Goal: Transaction & Acquisition: Purchase product/service

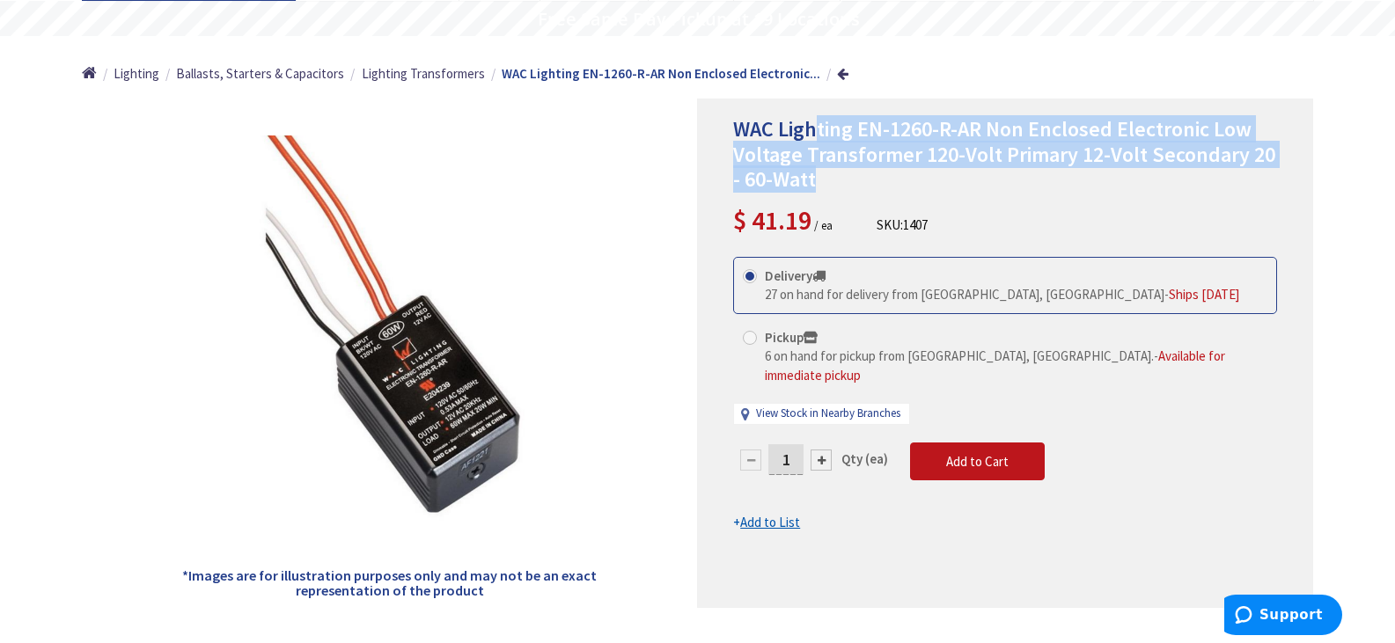
scroll to position [176, 0]
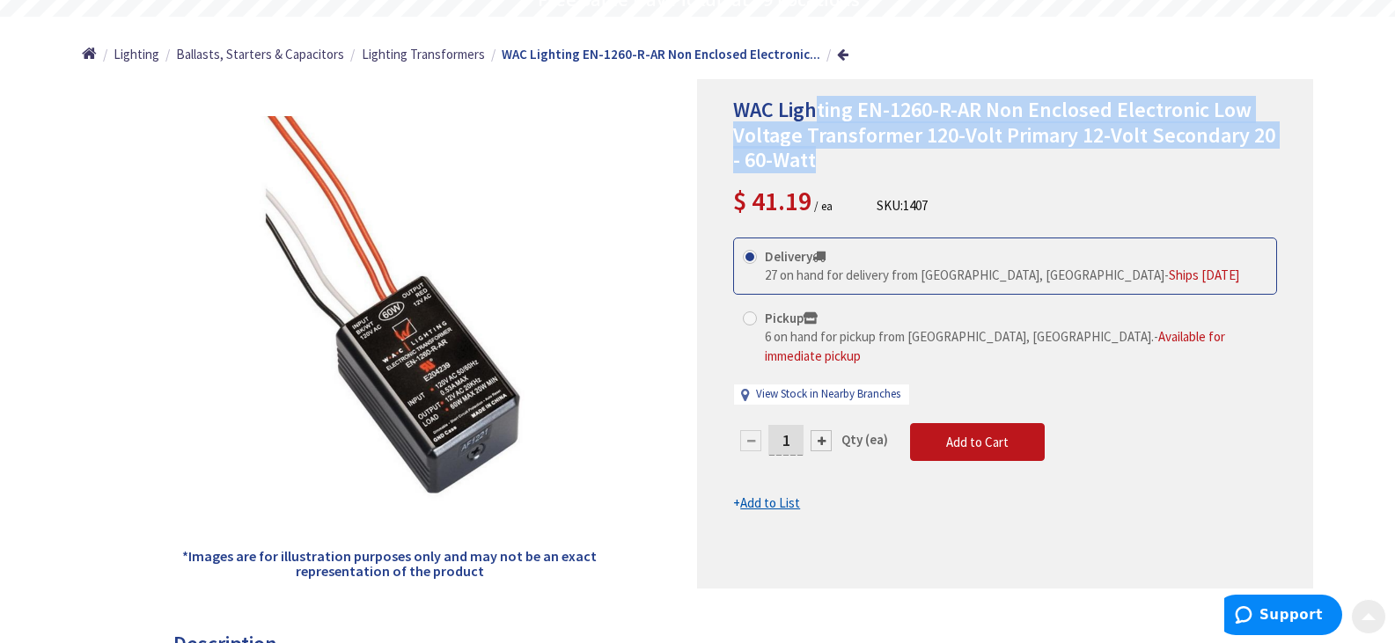
drag, startPoint x: 820, startPoint y: 150, endPoint x: 810, endPoint y: 195, distance: 47.0
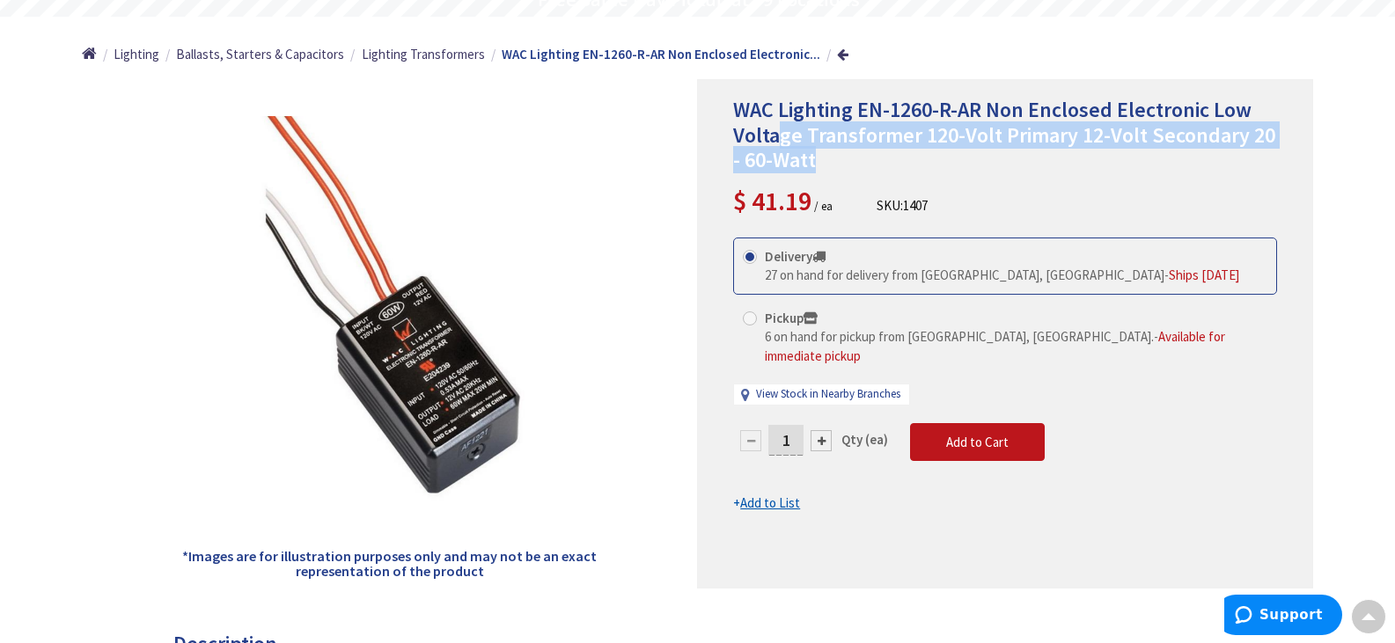
drag, startPoint x: 830, startPoint y: 165, endPoint x: 775, endPoint y: 144, distance: 58.5
click at [775, 144] on h1 "WAC Lighting EN-1260-R-AR Non Enclosed Electronic Low Voltage Transformer 120-V…" at bounding box center [1005, 136] width 544 height 76
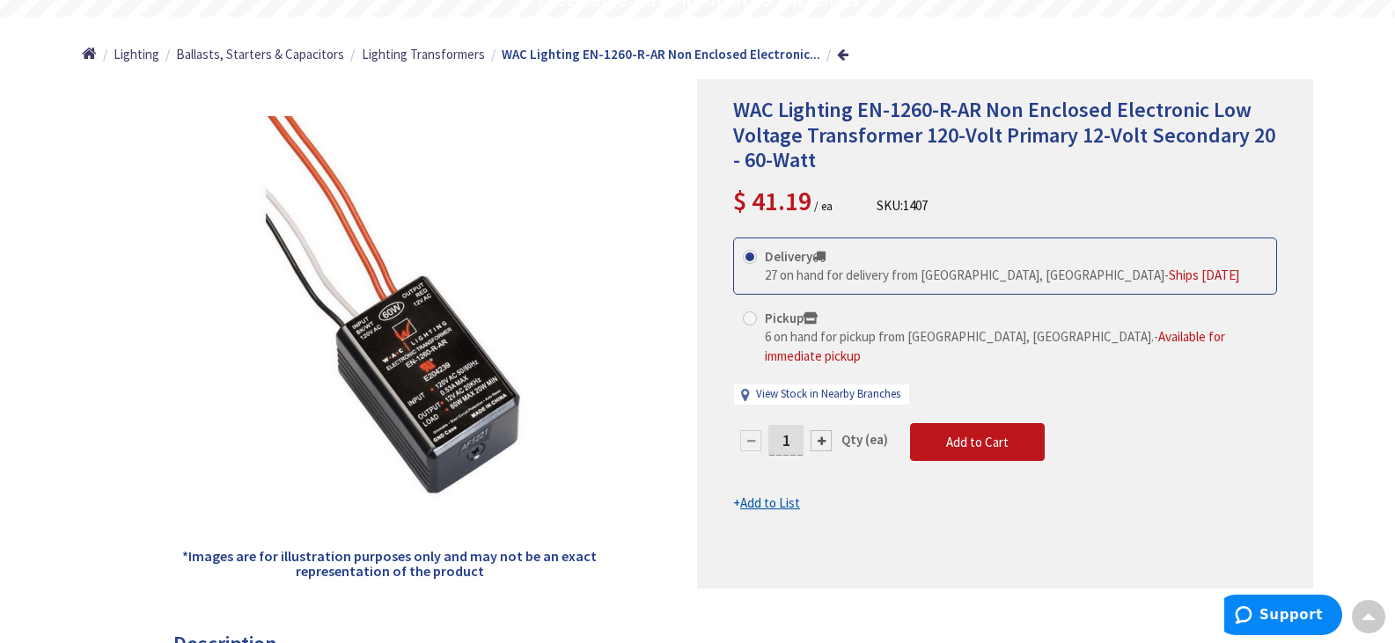
click at [819, 98] on span "WAC Lighting EN-1260-R-AR Non Enclosed Electronic Low Voltage Transformer 120-V…" at bounding box center [1004, 135] width 542 height 78
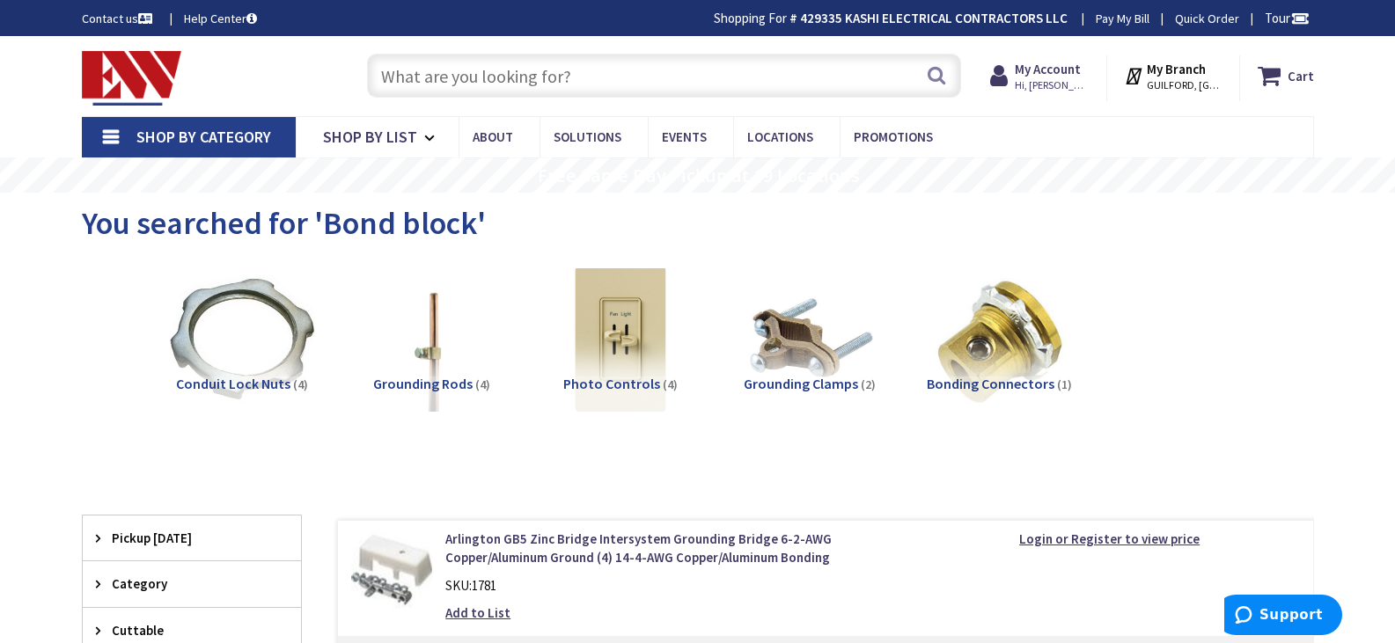
click at [496, 61] on input "text" at bounding box center [664, 76] width 594 height 44
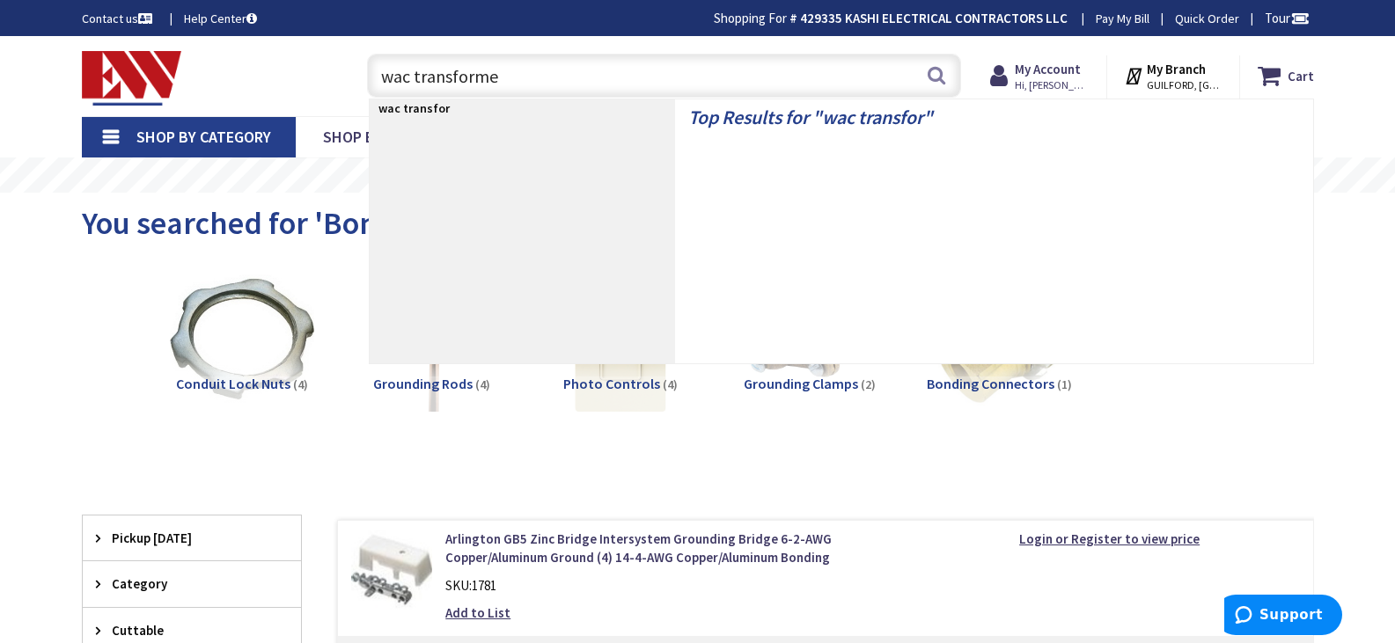
type input "wac transformer"
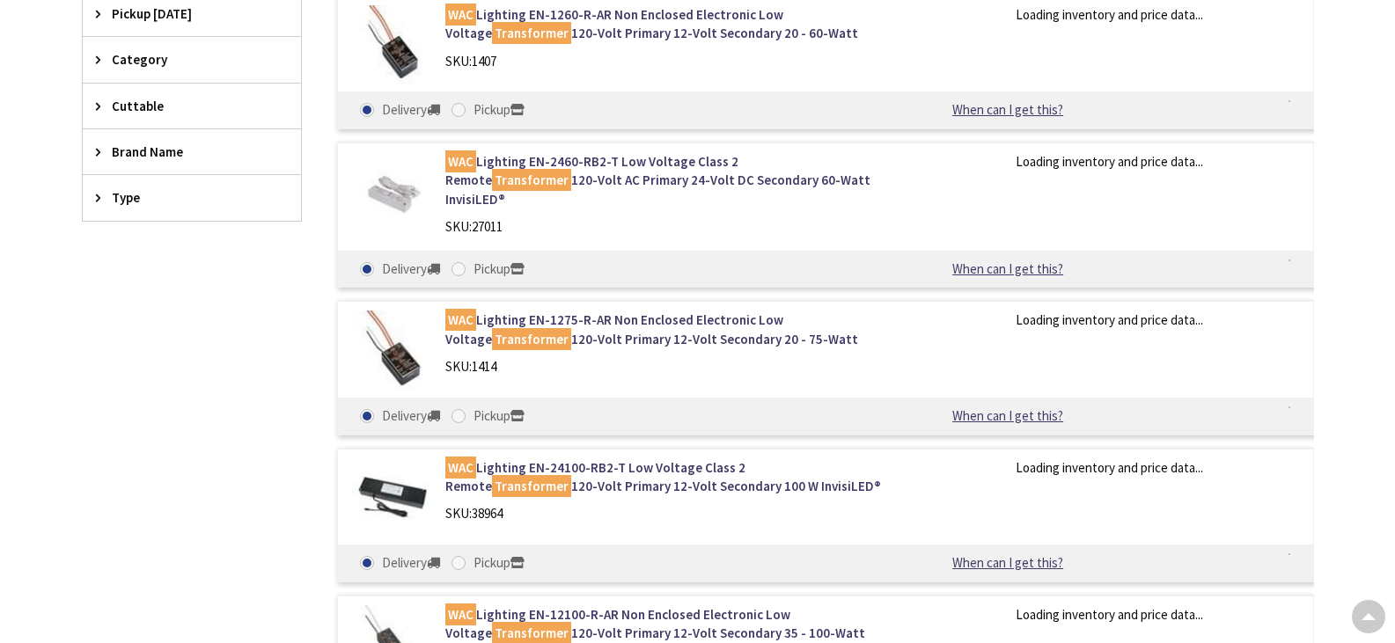
type input "[GEOGRAPHIC_DATA], [GEOGRAPHIC_DATA]"
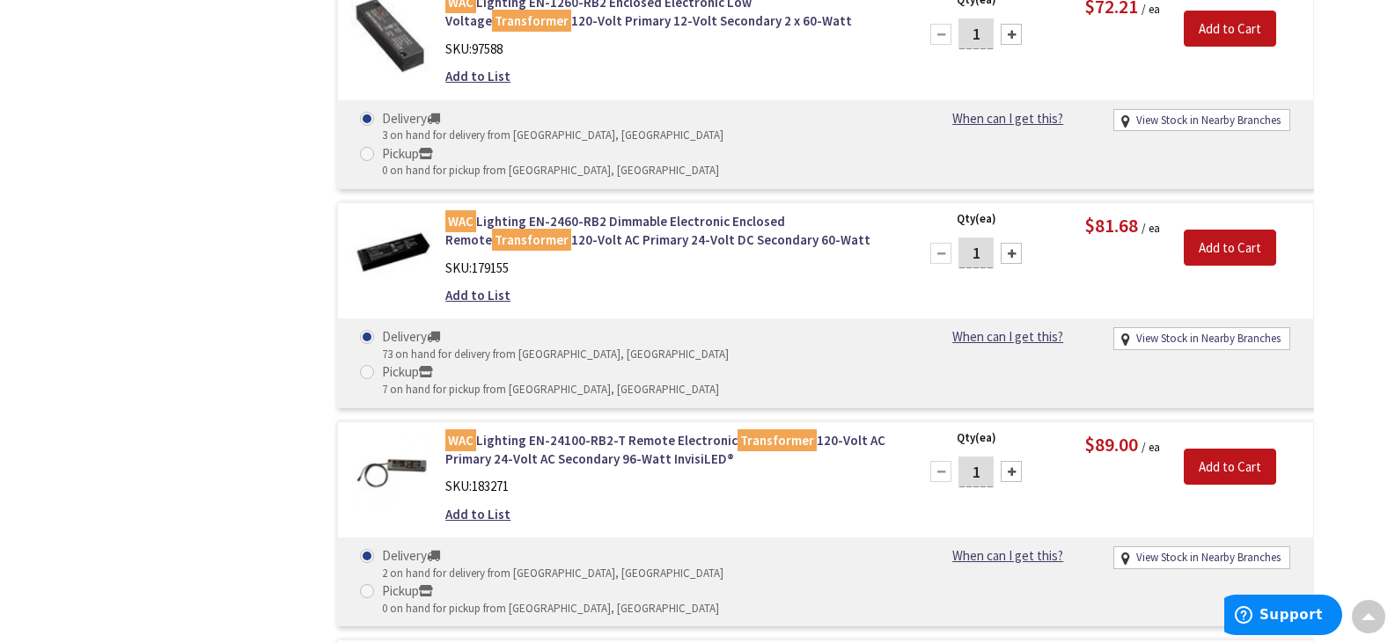
scroll to position [2021, 0]
